Goal: Information Seeking & Learning: Learn about a topic

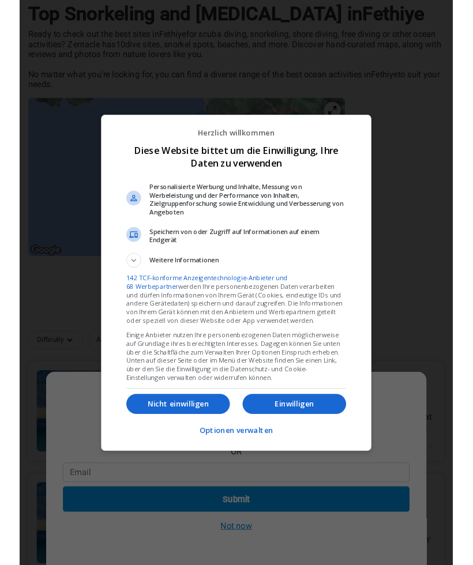
scroll to position [93, 0]
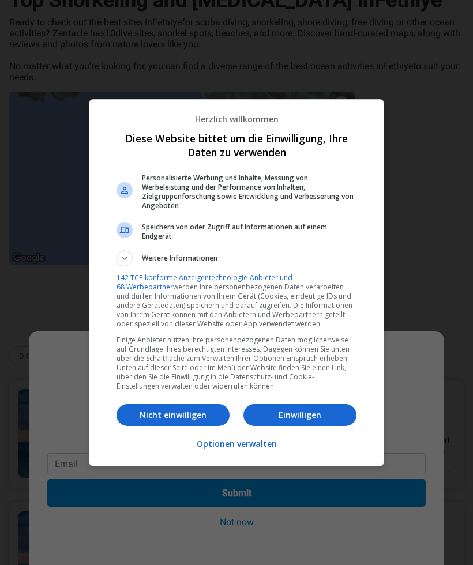
click at [336, 421] on p "Einwilligen" at bounding box center [299, 416] width 113 height 12
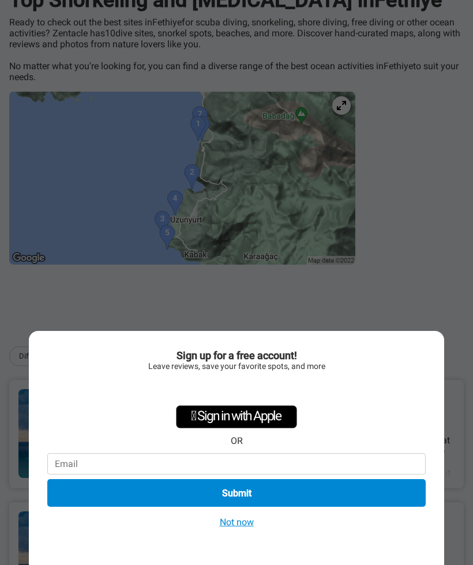
click at [251, 528] on button "Not now" at bounding box center [236, 522] width 41 height 12
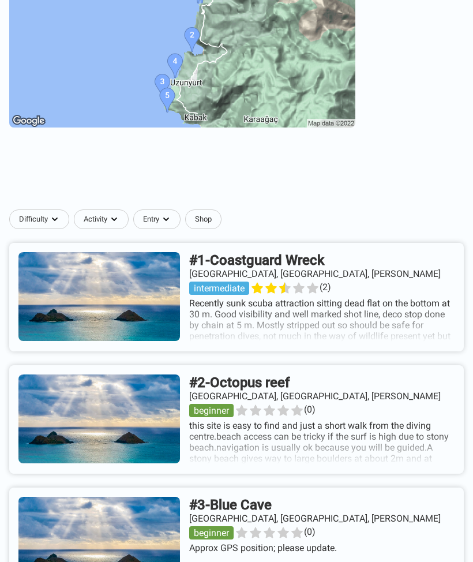
scroll to position [230, 0]
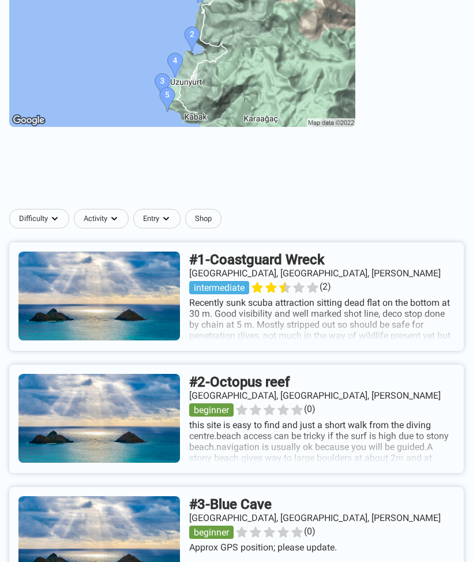
click at [410, 436] on link at bounding box center [236, 419] width 455 height 108
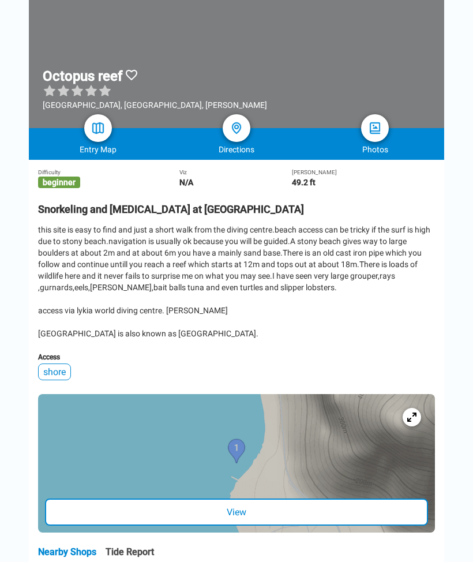
click at [343, 526] on div "View" at bounding box center [236, 511] width 383 height 27
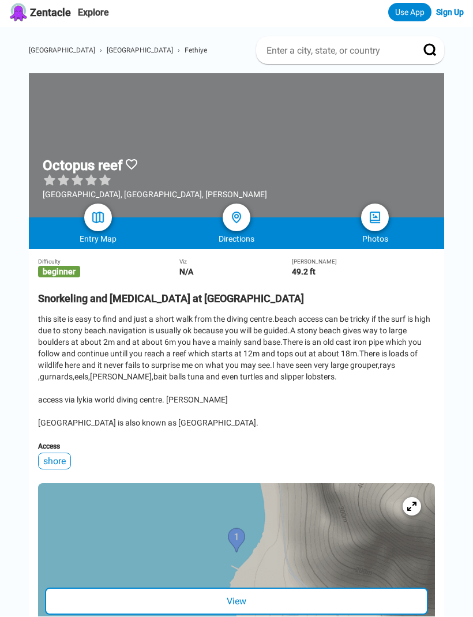
scroll to position [3, 0]
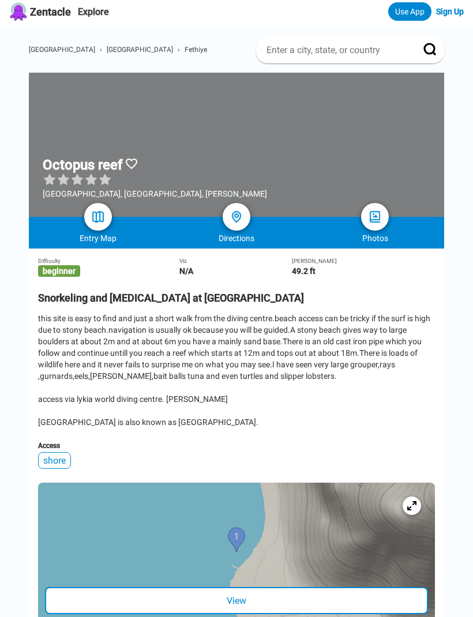
click at [400, 375] on div "this site is easy to find and just a short walk from the diving centre.beach ac…" at bounding box center [236, 370] width 397 height 115
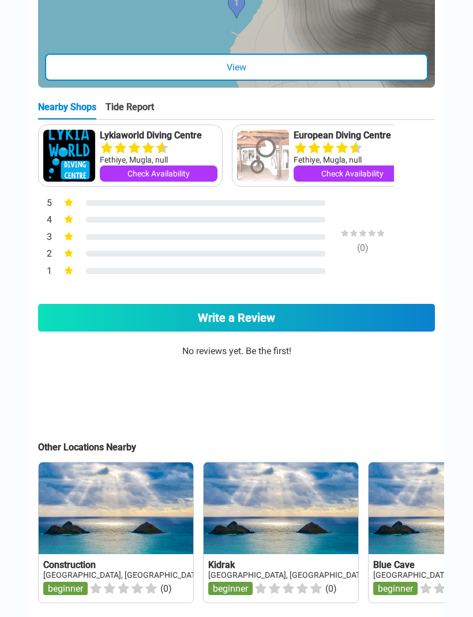
scroll to position [550, 0]
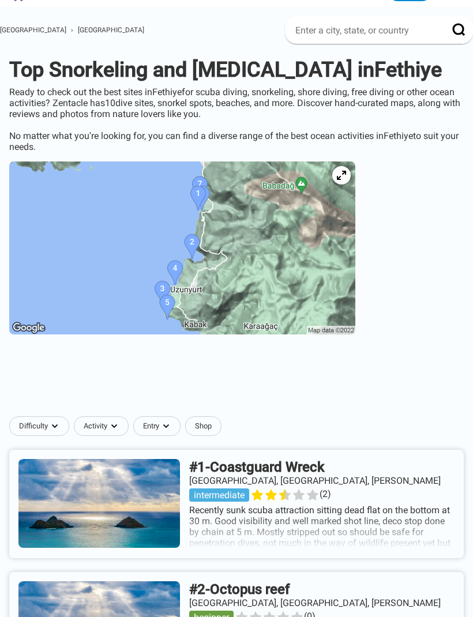
scroll to position [27, 0]
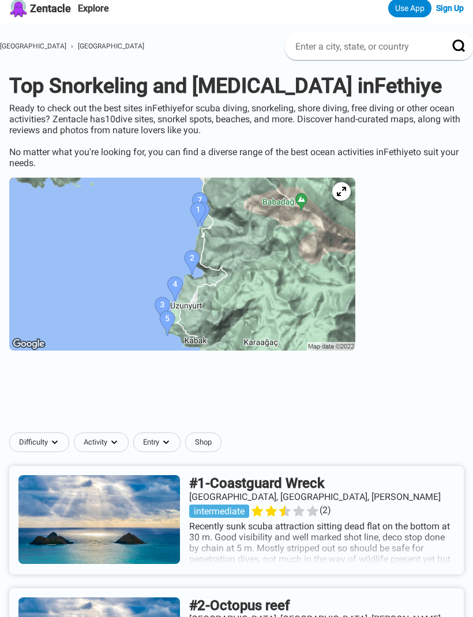
click at [337, 275] on img at bounding box center [182, 264] width 346 height 173
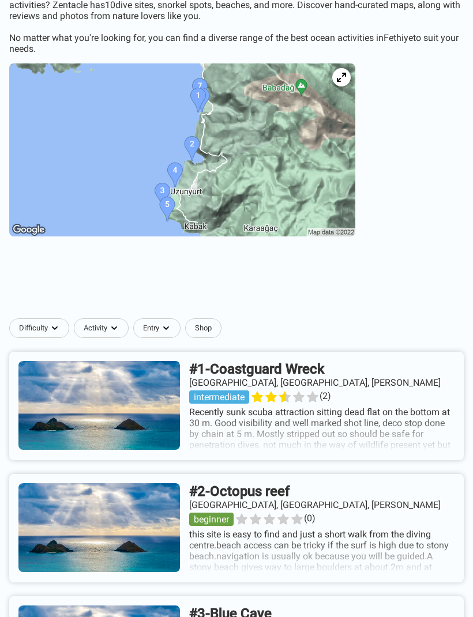
scroll to position [0, 0]
